Goal: Obtain resource: Download file/media

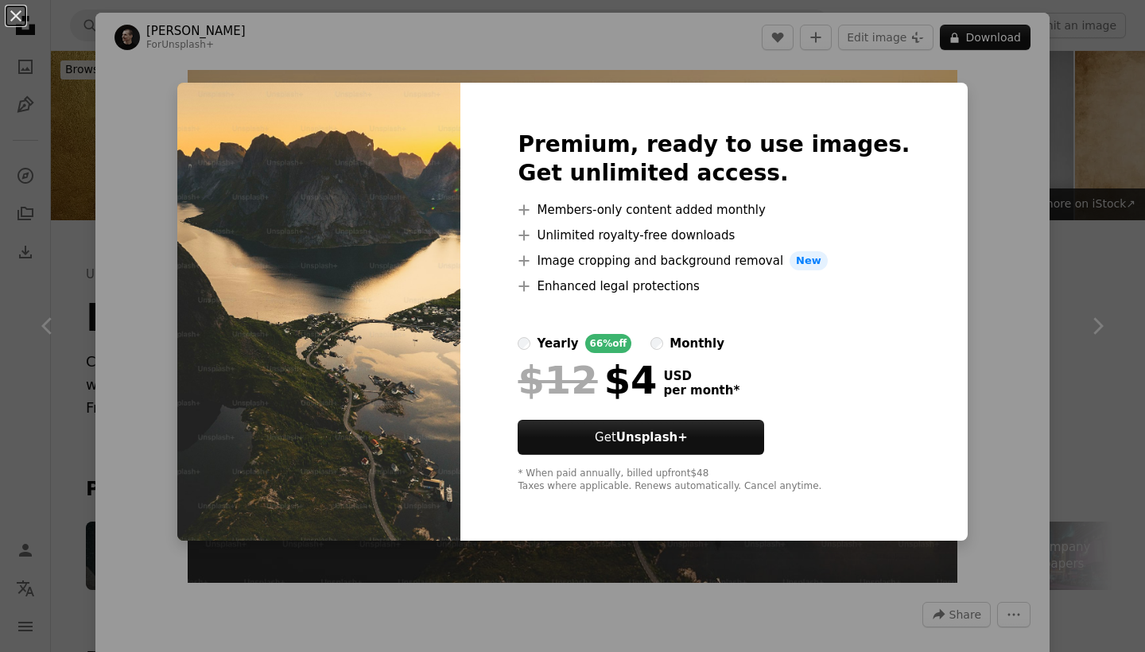
scroll to position [2781, 0]
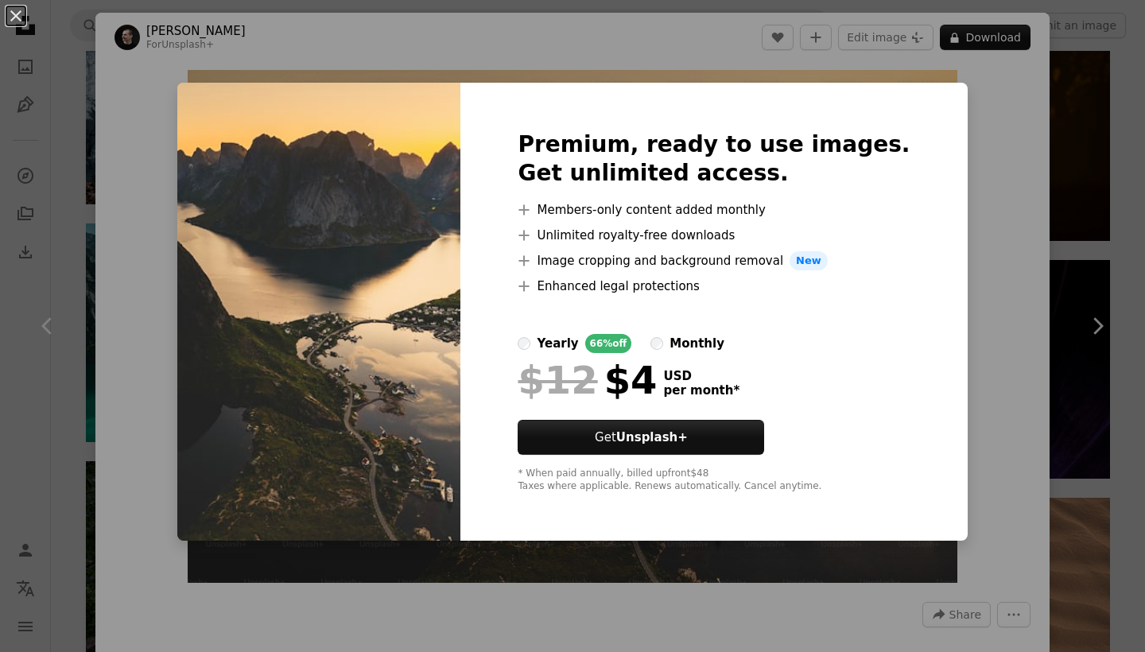
click at [915, 83] on div "An X shape Premium, ready to use images. Get unlimited access. A plus sign Memb…" at bounding box center [572, 326] width 1145 height 652
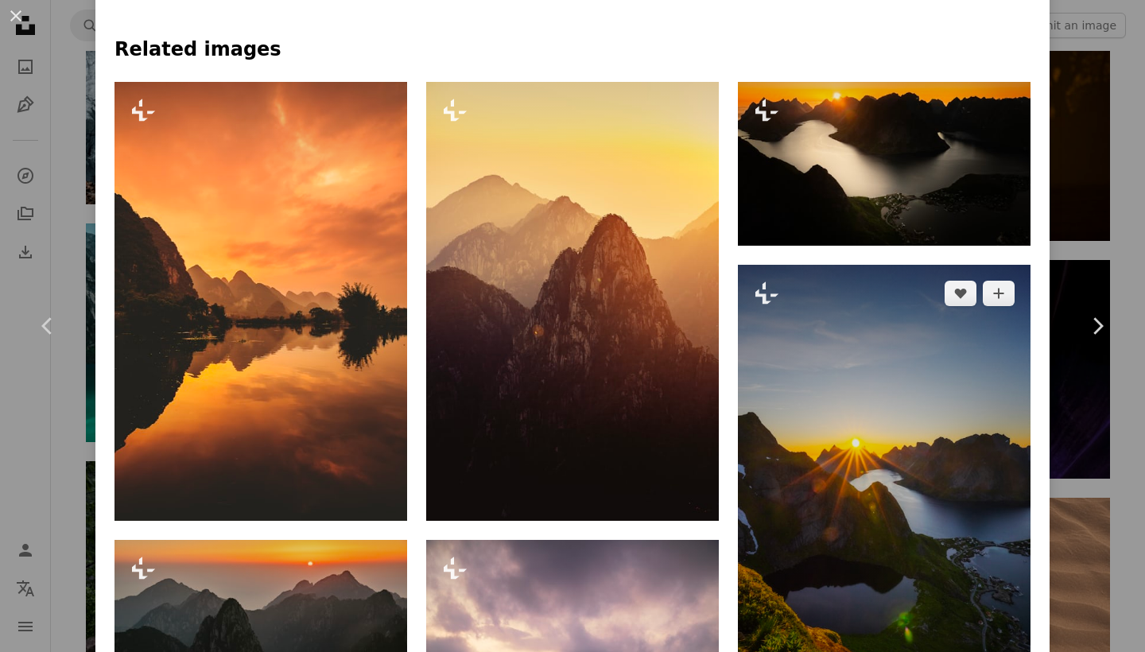
scroll to position [1122, 0]
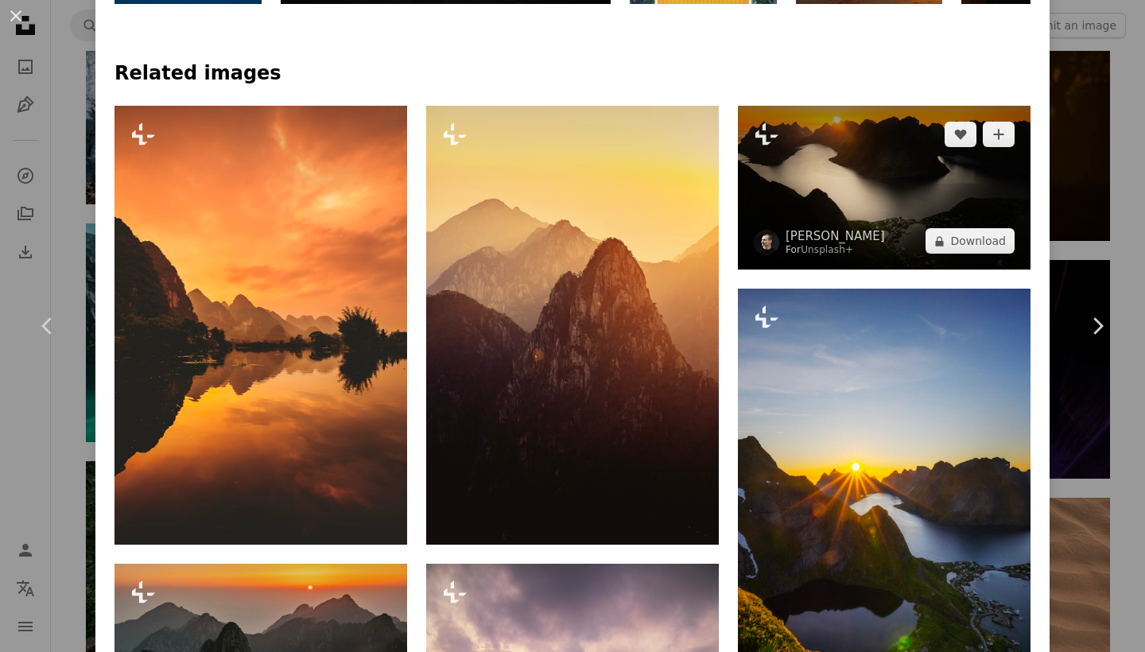
click at [877, 211] on img at bounding box center [884, 188] width 293 height 165
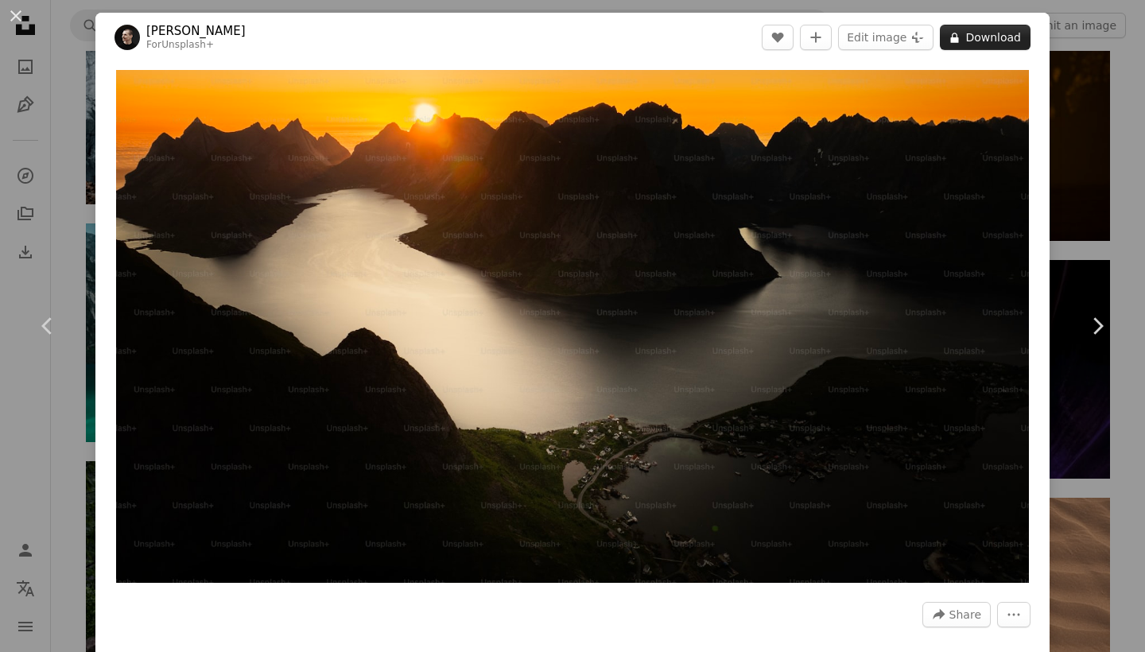
click at [989, 41] on button "A lock Download" at bounding box center [985, 37] width 91 height 25
click at [16, 14] on button "An X shape" at bounding box center [15, 15] width 19 height 19
